Goal: Transaction & Acquisition: Book appointment/travel/reservation

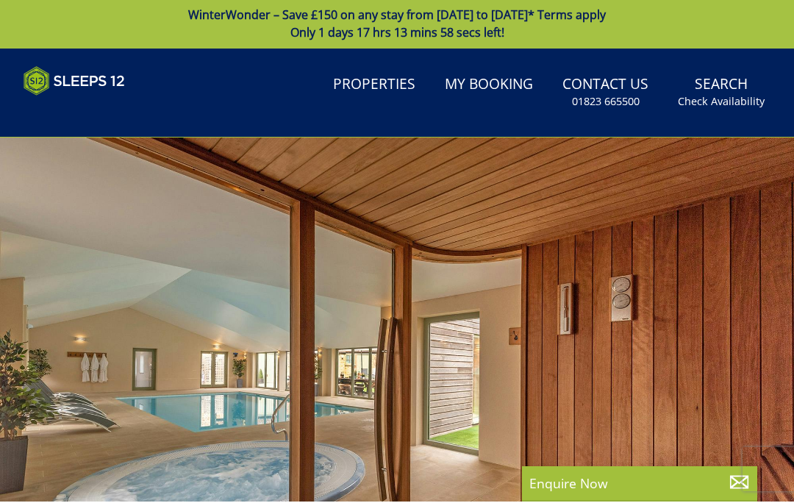
scroll to position [1, 0]
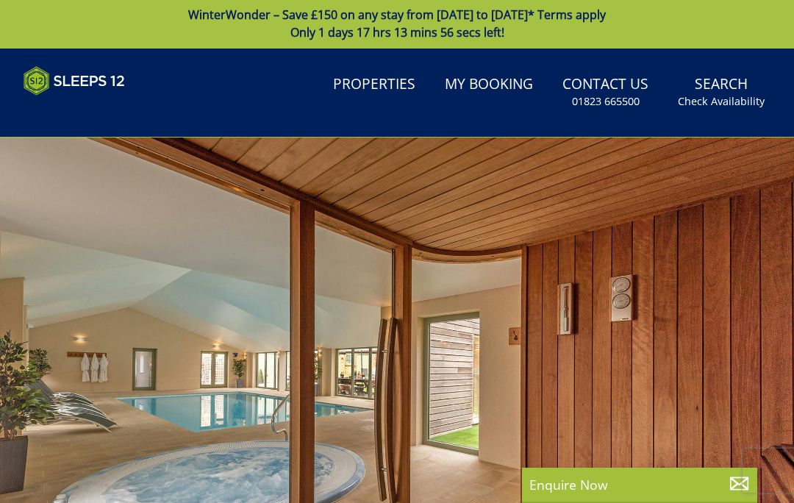
click at [207, 204] on div at bounding box center [397, 359] width 794 height 445
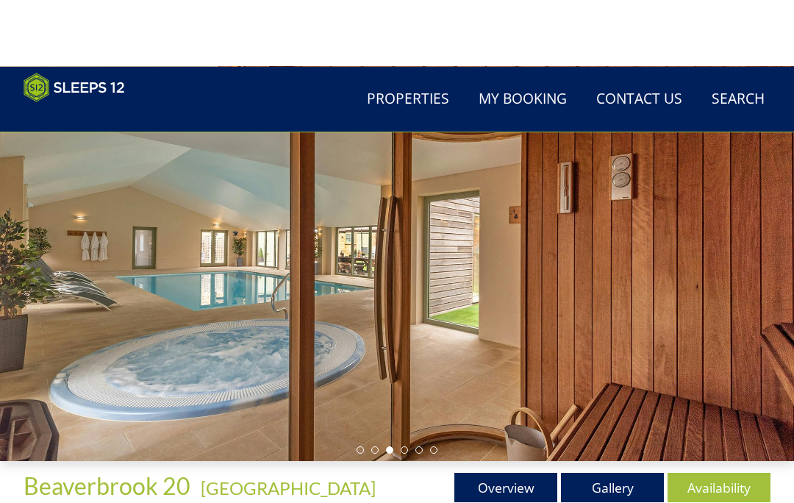
scroll to position [0, 0]
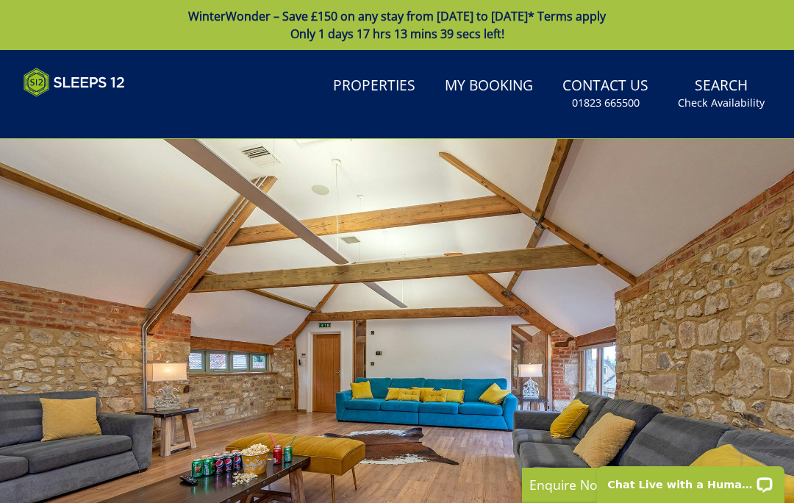
click at [703, 229] on div at bounding box center [397, 361] width 794 height 445
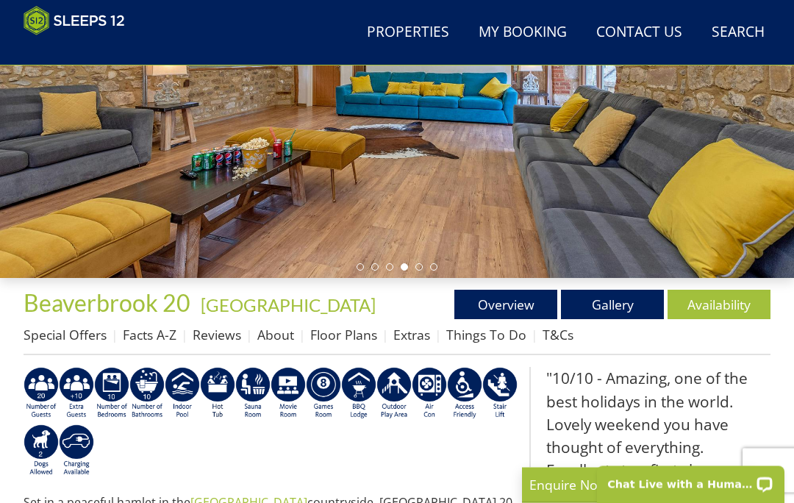
scroll to position [282, 0]
click at [606, 312] on link "Gallery" at bounding box center [612, 304] width 103 height 29
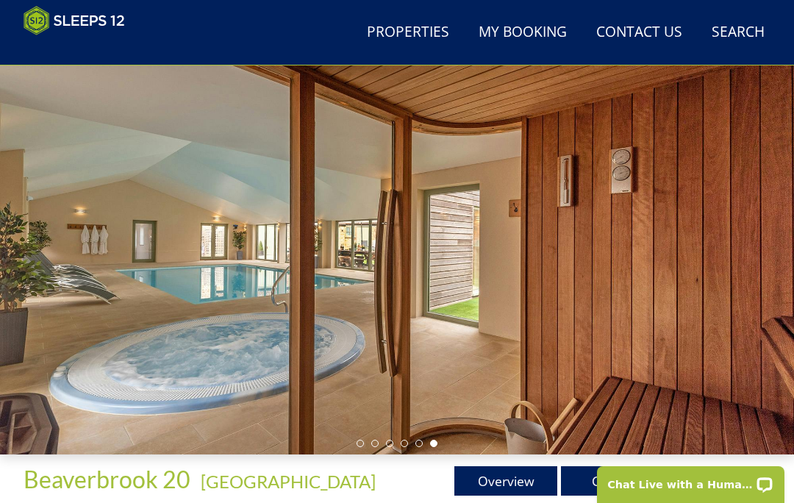
click at [113, 288] on div at bounding box center [397, 232] width 794 height 445
click at [120, 296] on div at bounding box center [397, 232] width 794 height 445
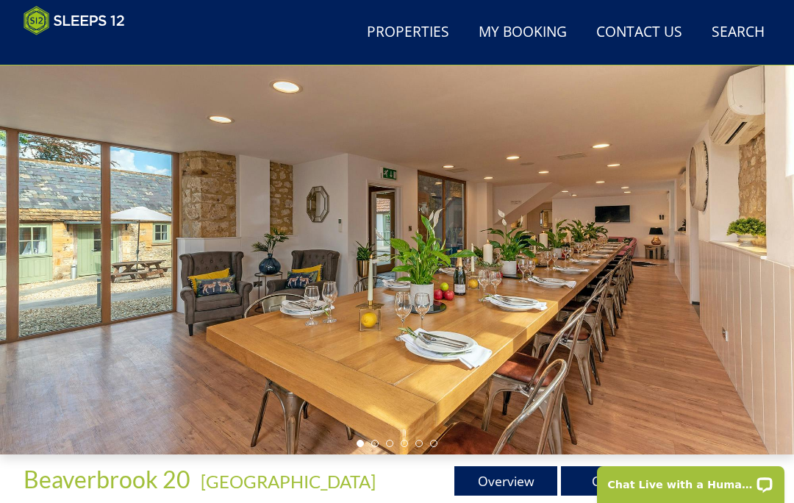
click at [582, 131] on div at bounding box center [397, 232] width 794 height 445
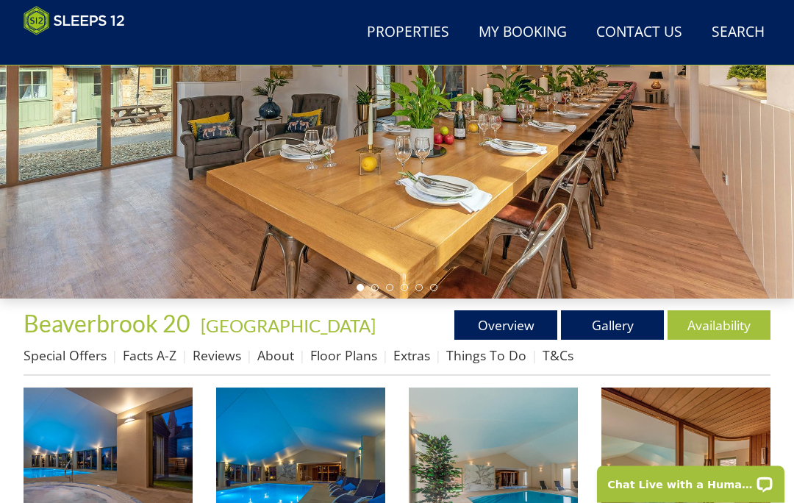
scroll to position [262, 0]
click at [346, 359] on link "Floor Plans" at bounding box center [343, 355] width 67 height 18
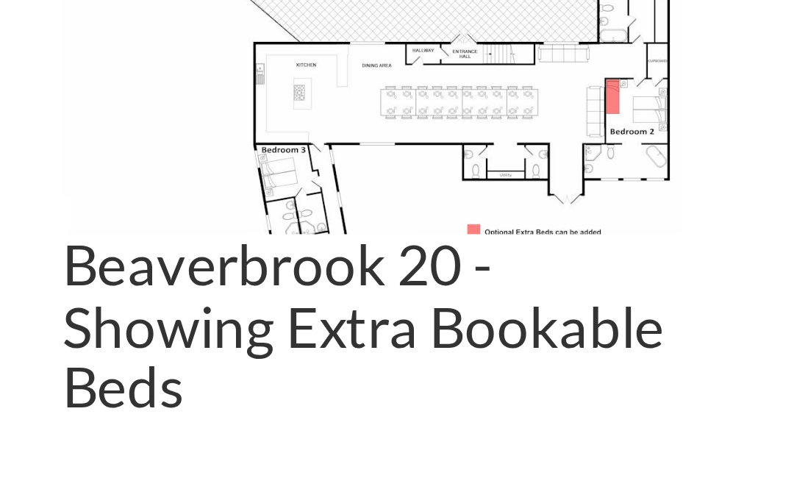
scroll to position [465, 0]
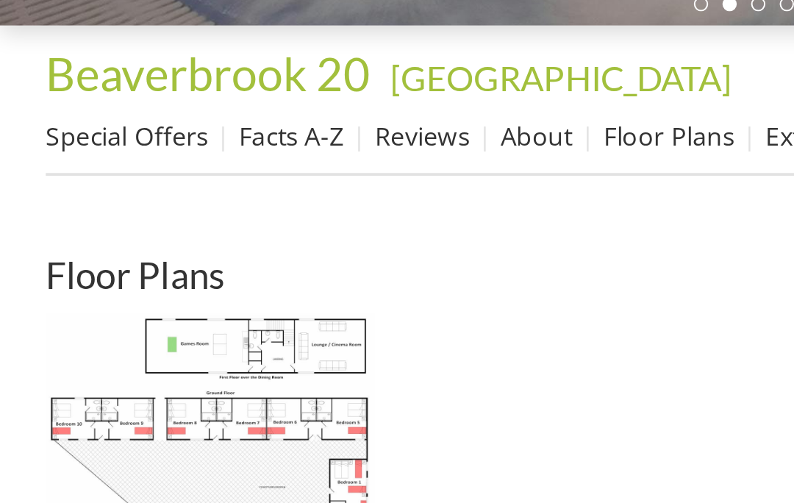
click at [353, 243] on ul "Beaverbrook 20 - Showing Extra Bookable Beds [GEOGRAPHIC_DATA] 20 - Showing Ext…" at bounding box center [205, 353] width 362 height 220
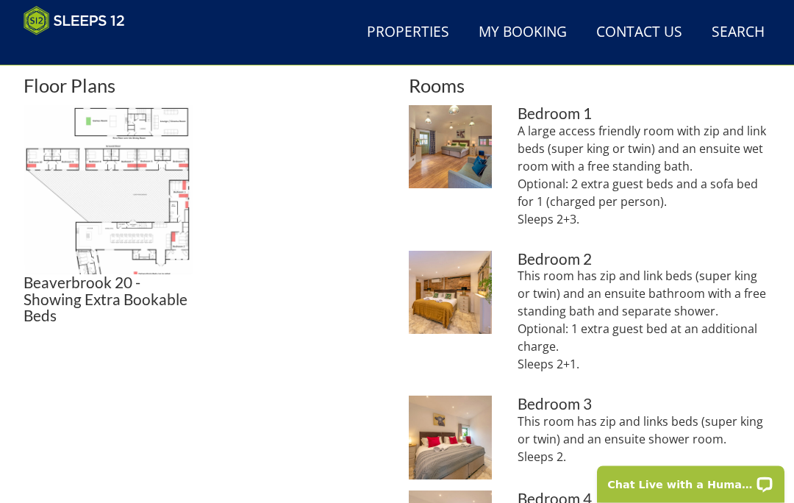
scroll to position [603, 0]
click at [464, 168] on img at bounding box center [450, 146] width 83 height 83
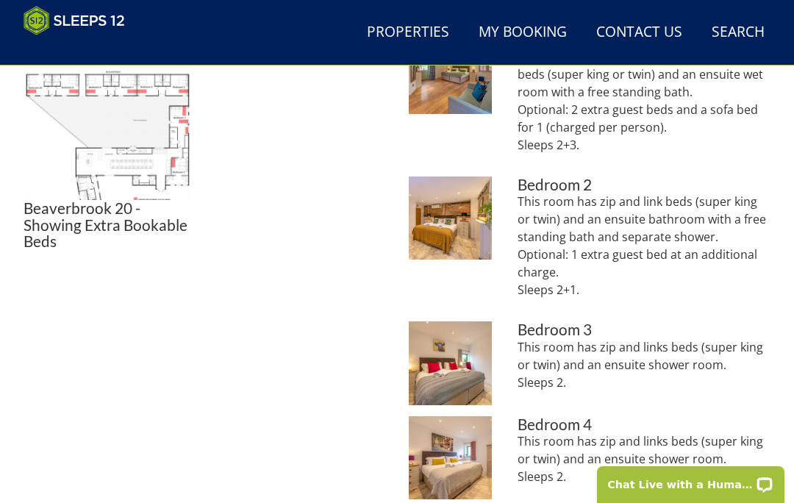
scroll to position [678, 0]
click at [459, 223] on img at bounding box center [450, 217] width 83 height 83
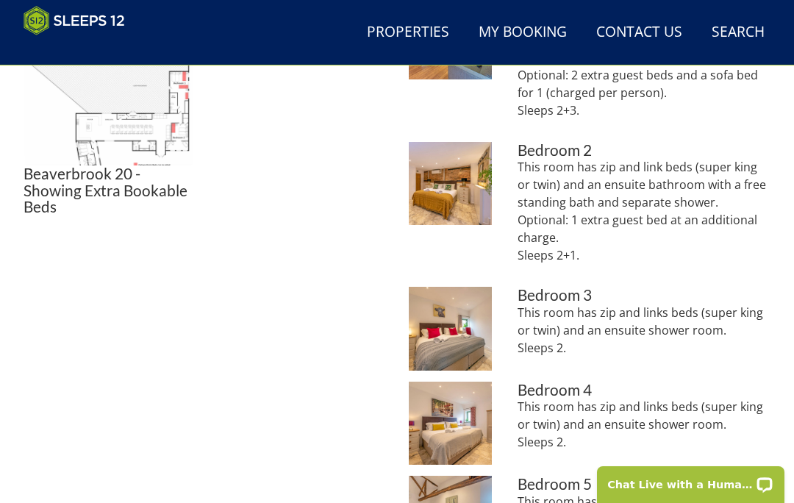
scroll to position [712, 0]
click at [577, 163] on p "This room has zip and link beds (super king or twin) and an ensuite bathroom wi…" at bounding box center [644, 210] width 253 height 106
click at [461, 327] on img at bounding box center [450, 327] width 83 height 83
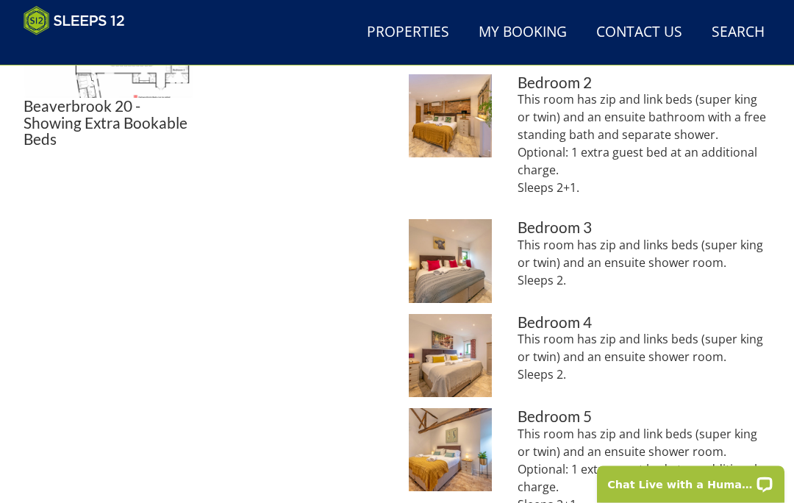
scroll to position [781, 0]
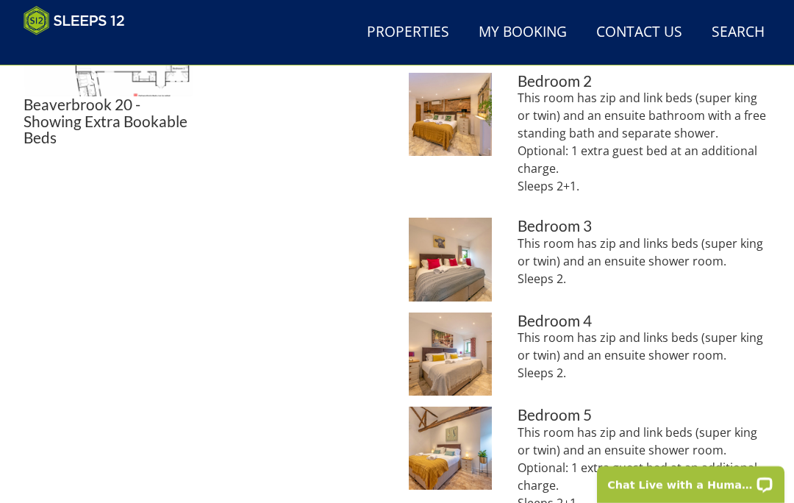
click at [465, 361] on img at bounding box center [450, 353] width 83 height 83
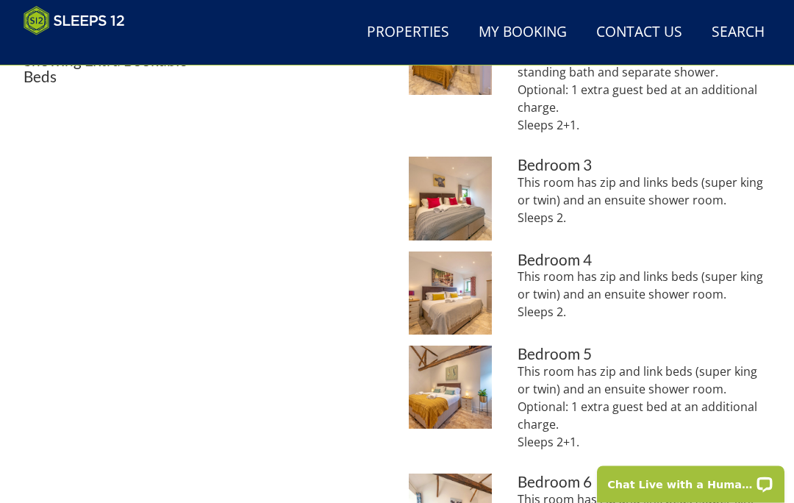
scroll to position [851, 0]
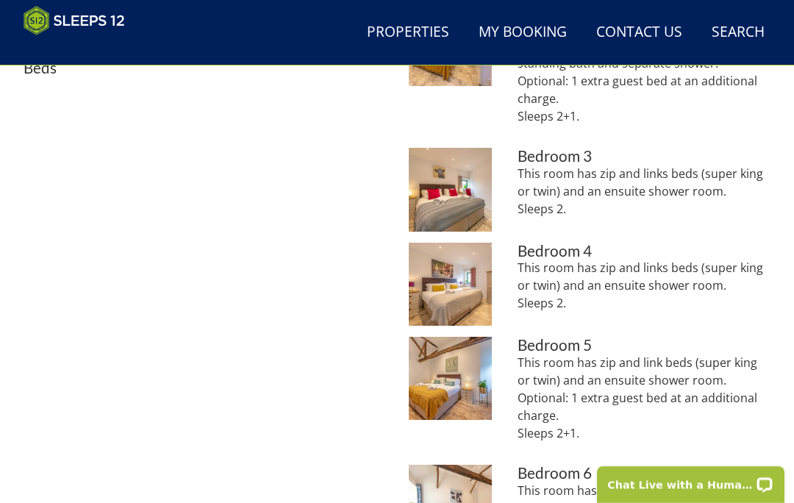
click at [443, 390] on img at bounding box center [450, 378] width 83 height 83
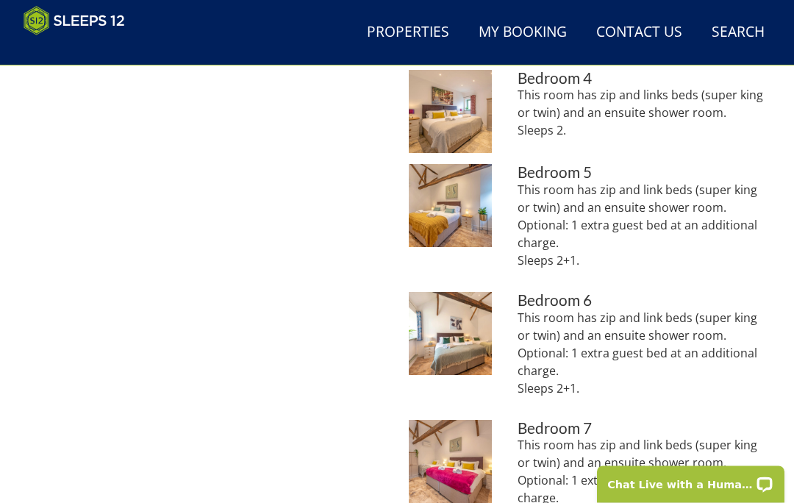
scroll to position [1023, 0]
click at [464, 334] on img at bounding box center [450, 333] width 83 height 83
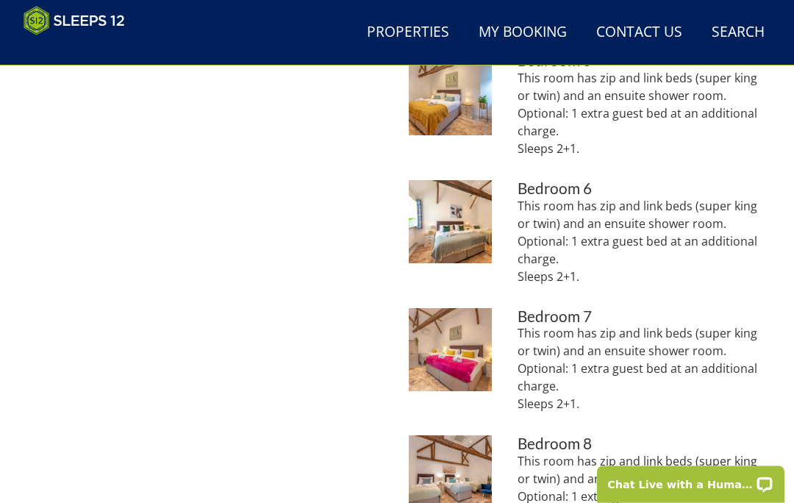
scroll to position [1135, 0]
click at [459, 342] on img at bounding box center [450, 349] width 83 height 83
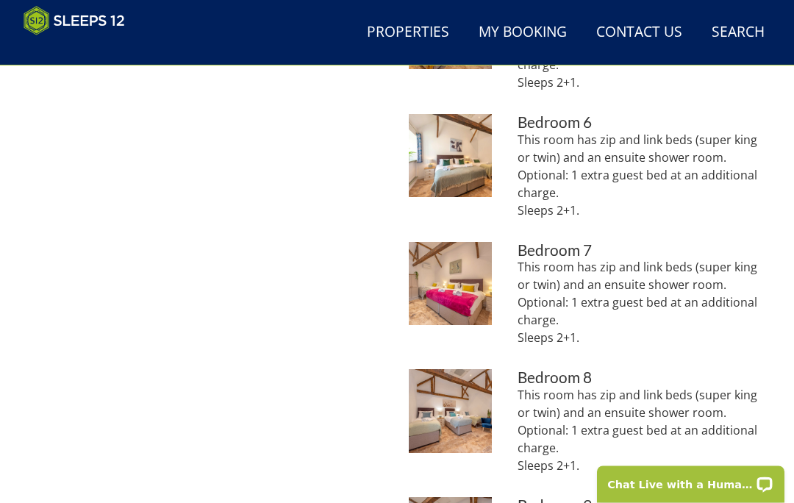
scroll to position [1201, 0]
click at [443, 407] on img at bounding box center [450, 410] width 83 height 83
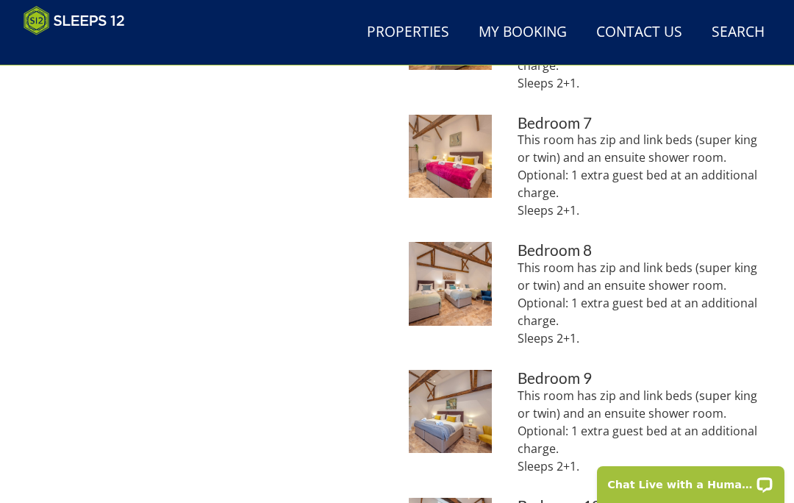
scroll to position [1339, 0]
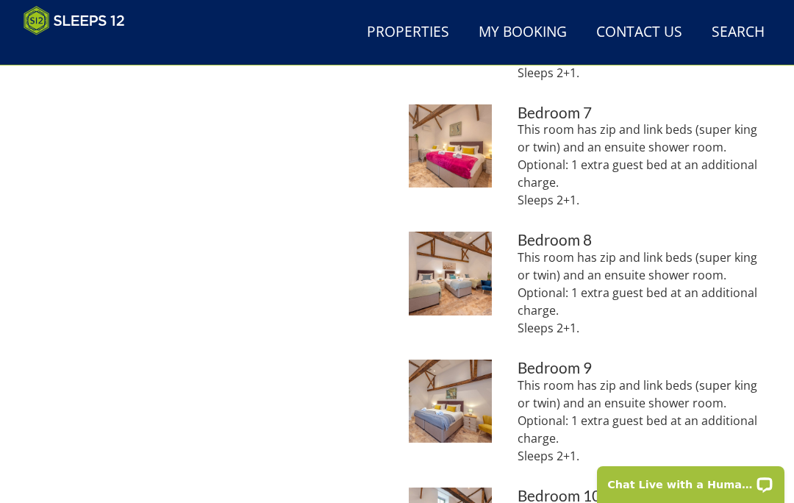
click at [468, 393] on img at bounding box center [450, 400] width 83 height 83
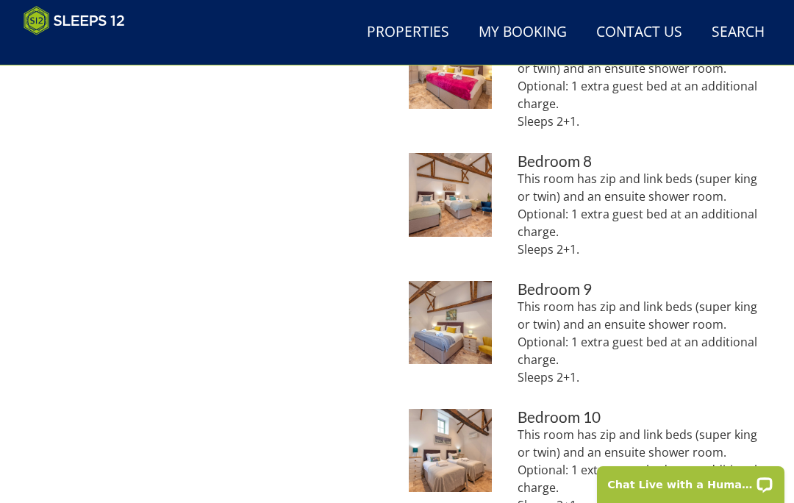
scroll to position [1419, 0]
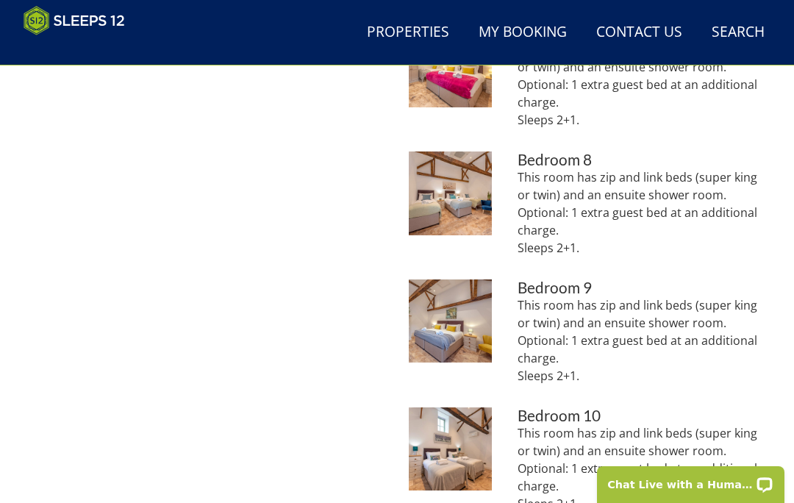
click at [435, 462] on img at bounding box center [450, 448] width 83 height 83
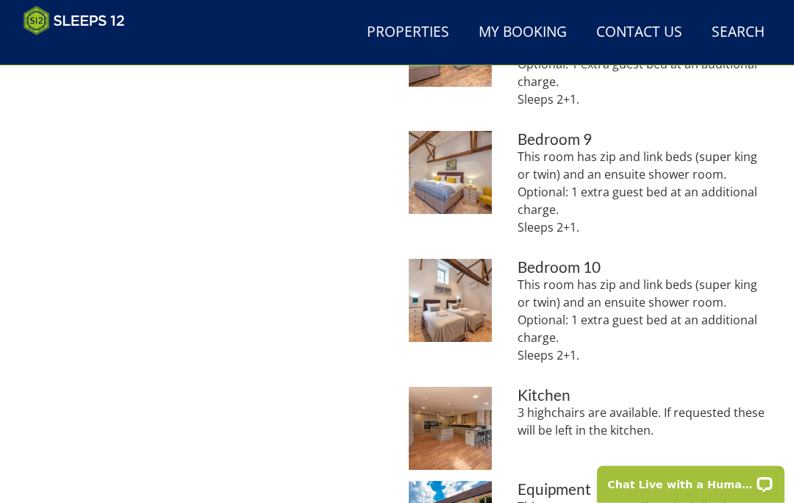
scroll to position [1567, 0]
click at [487, 394] on img at bounding box center [450, 428] width 83 height 83
click at [454, 301] on img at bounding box center [450, 300] width 83 height 83
click at [452, 204] on img at bounding box center [450, 172] width 83 height 83
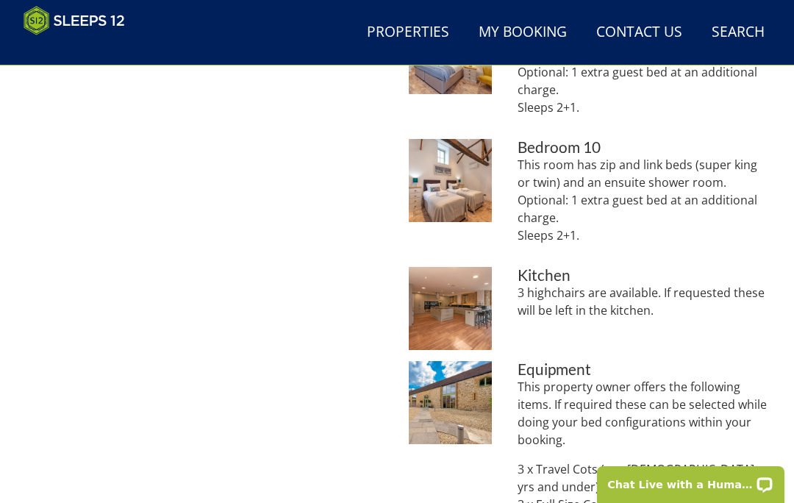
scroll to position [1695, 0]
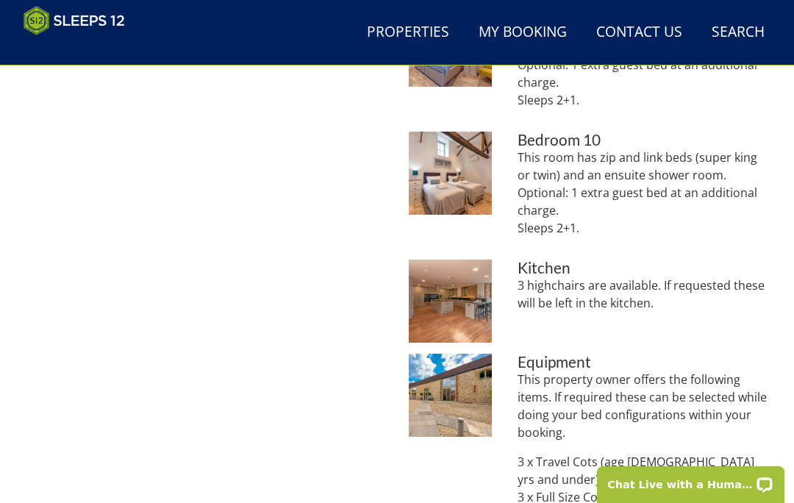
click at [427, 378] on img at bounding box center [450, 395] width 83 height 83
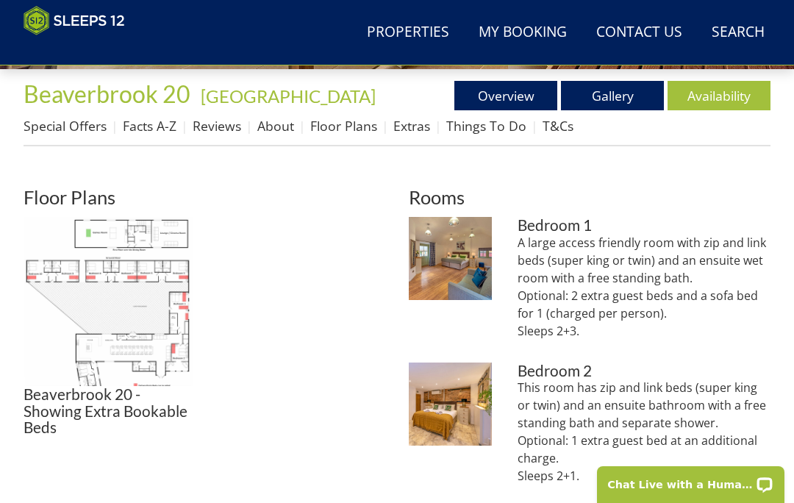
scroll to position [490, 0]
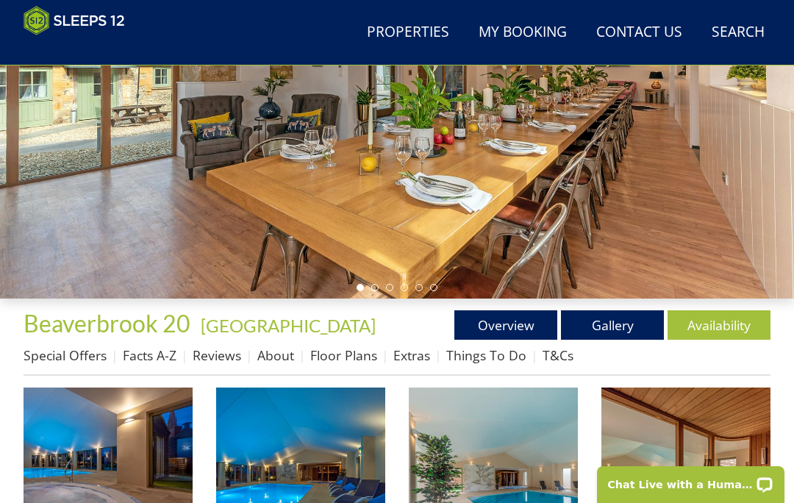
click at [167, 353] on link "Facts A-Z" at bounding box center [150, 355] width 54 height 18
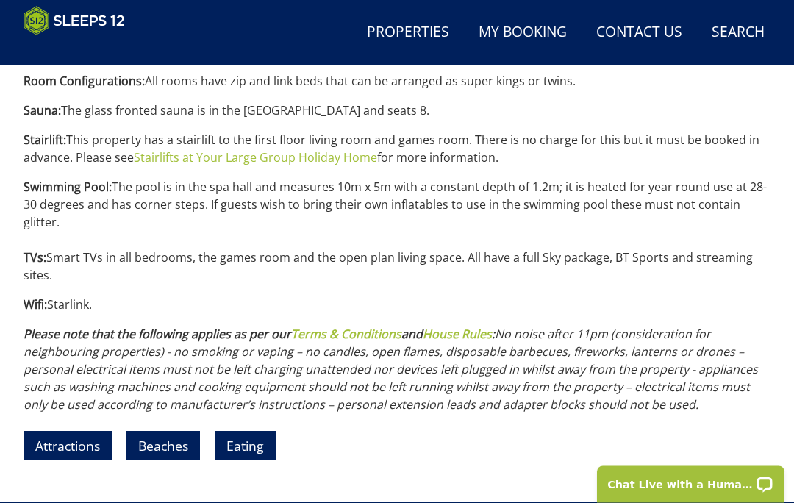
scroll to position [1768, 0]
click at [77, 431] on link "Attractions" at bounding box center [68, 445] width 88 height 29
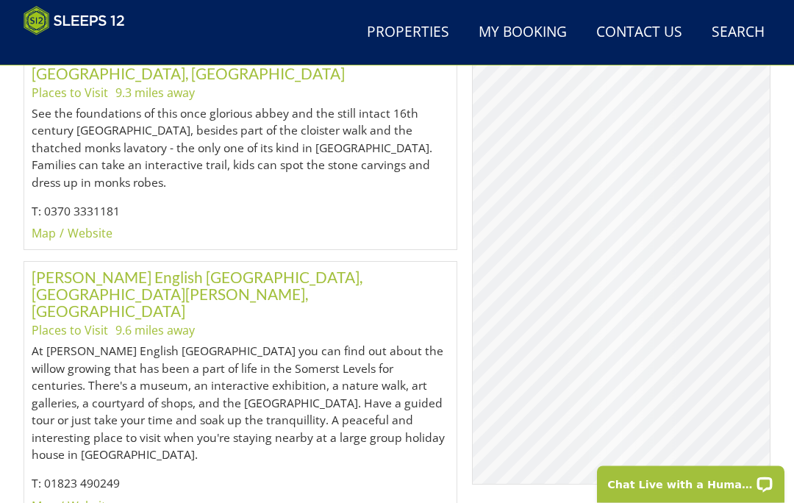
scroll to position [2594, 0]
